Goal: Task Accomplishment & Management: Manage account settings

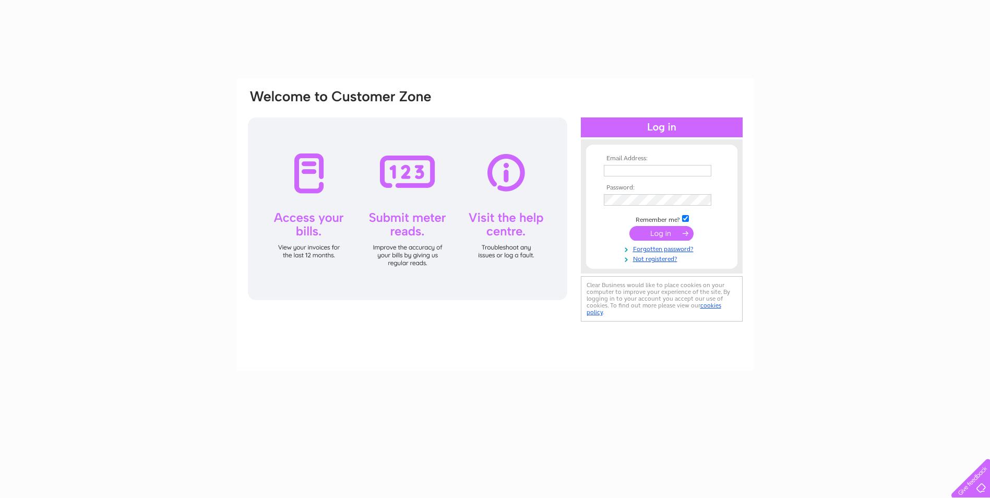
type input "stampzoe@yahoo.co.uk"
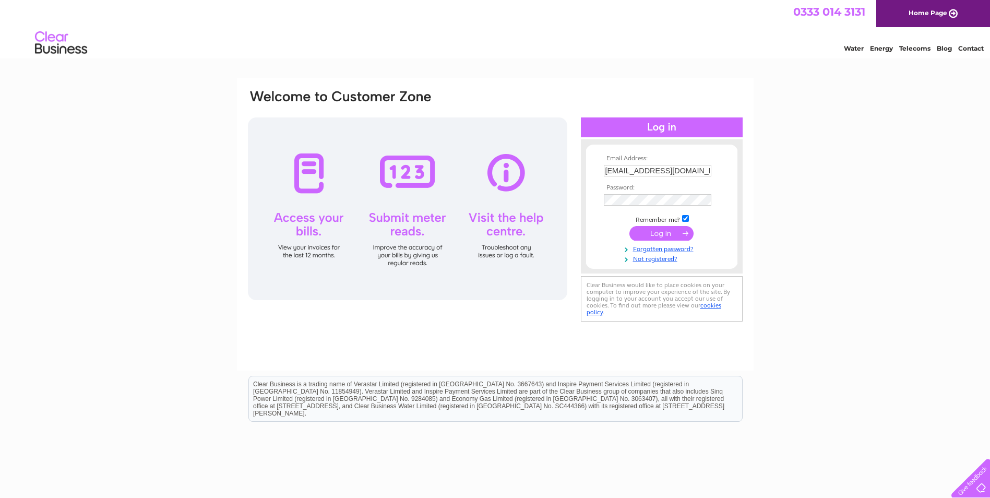
click at [662, 230] on input "submit" at bounding box center [661, 233] width 64 height 15
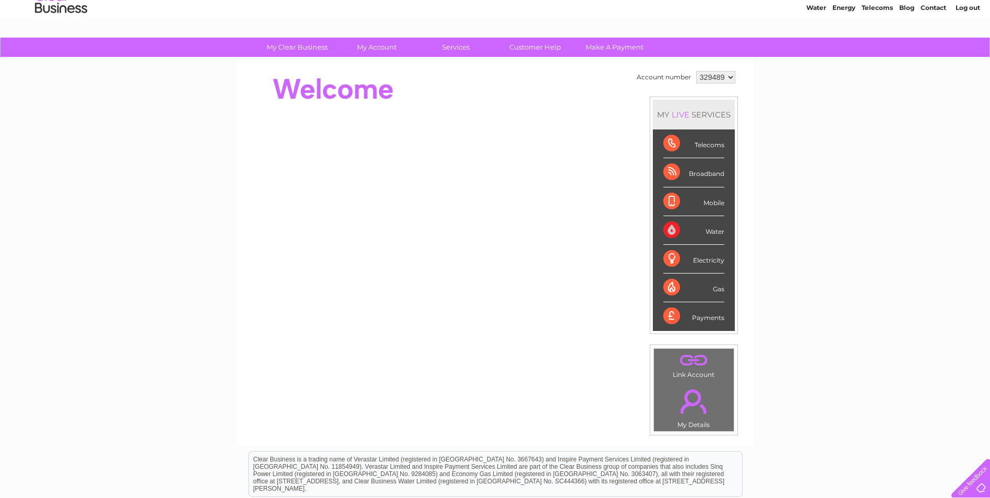
scroll to position [13, 0]
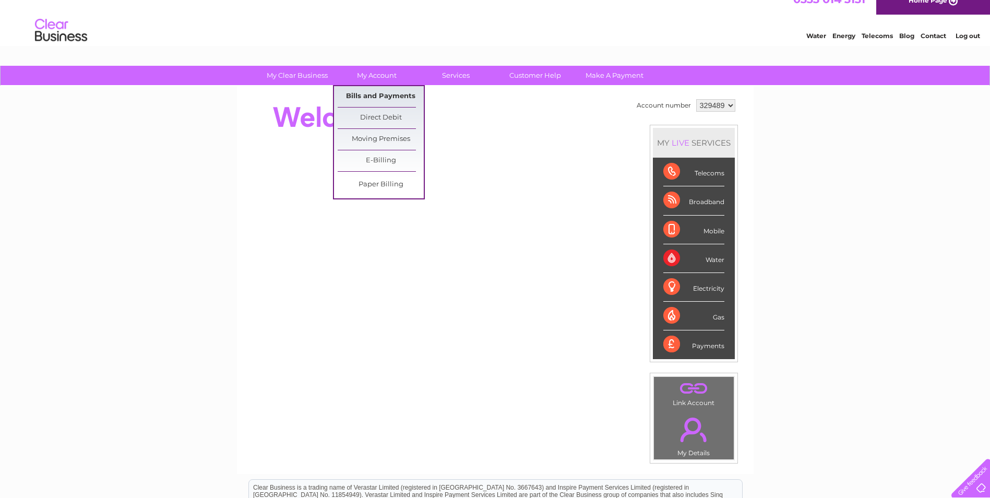
click at [377, 94] on link "Bills and Payments" at bounding box center [381, 96] width 86 height 21
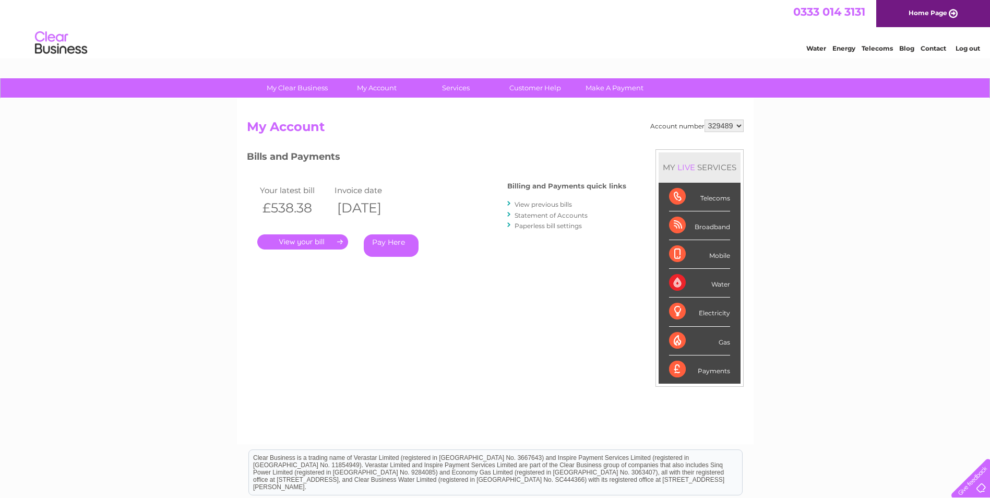
click at [714, 199] on div "Telecoms" at bounding box center [699, 197] width 61 height 29
click at [713, 232] on div "Broadband" at bounding box center [699, 225] width 61 height 29
click at [716, 286] on div "Water" at bounding box center [699, 283] width 61 height 29
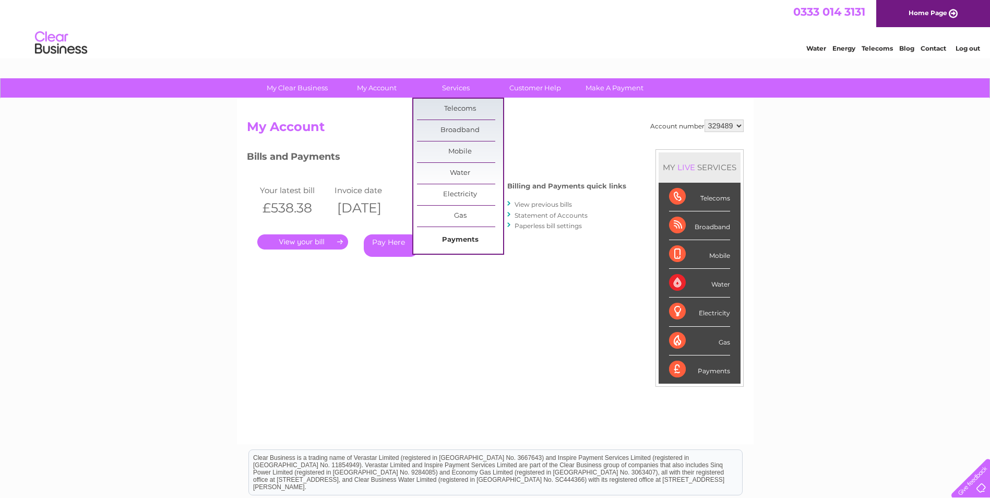
click at [474, 239] on link "Payments" at bounding box center [460, 240] width 86 height 21
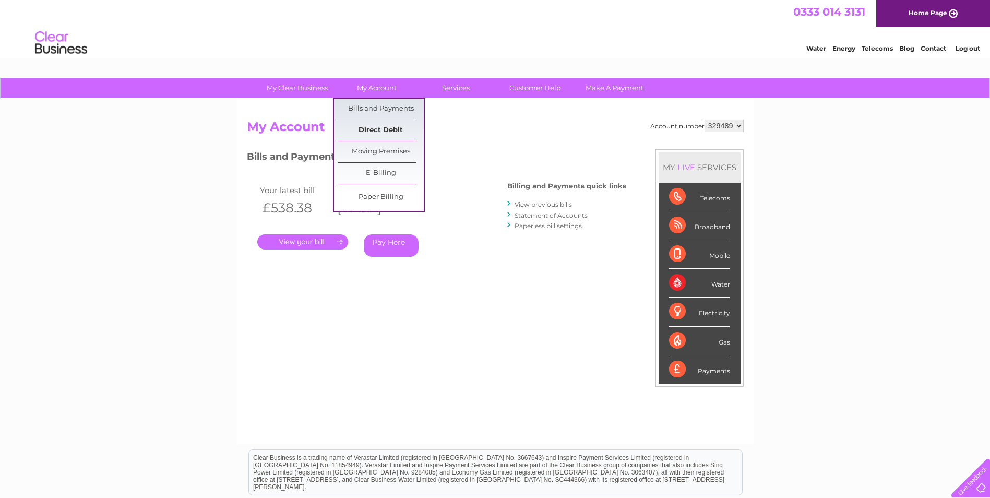
click at [364, 126] on link "Direct Debit" at bounding box center [381, 130] width 86 height 21
click at [382, 129] on link "Direct Debit" at bounding box center [381, 130] width 86 height 21
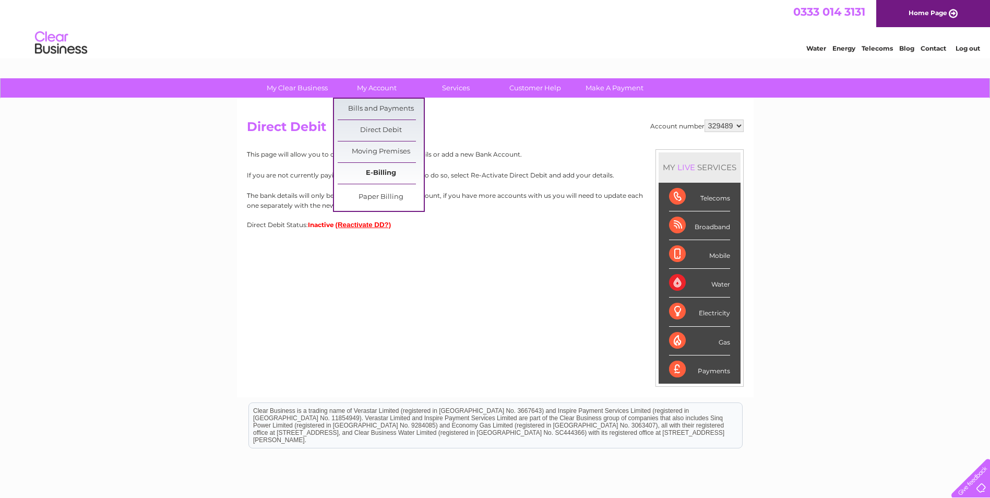
click at [398, 171] on link "E-Billing" at bounding box center [381, 173] width 86 height 21
